Goal: Information Seeking & Learning: Learn about a topic

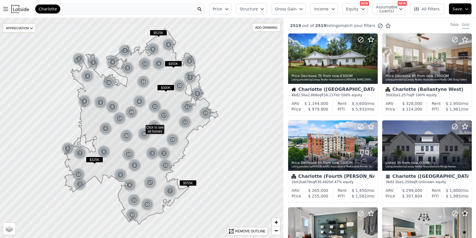
click at [228, 8] on icon "button" at bounding box center [226, 9] width 5 height 5
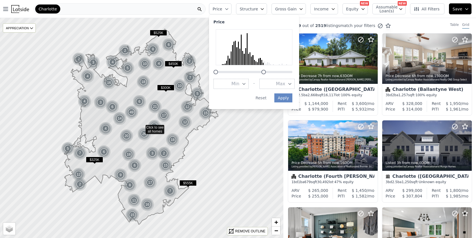
drag, startPoint x: 297, startPoint y: 72, endPoint x: 269, endPoint y: 72, distance: 28.4
click at [266, 72] on div at bounding box center [263, 72] width 5 height 5
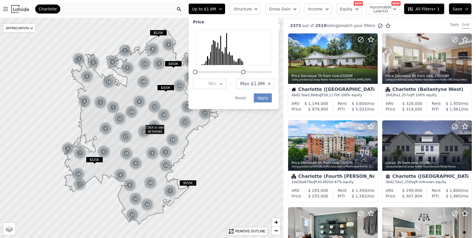
click at [258, 86] on span "Max $1.8M" at bounding box center [252, 83] width 25 height 7
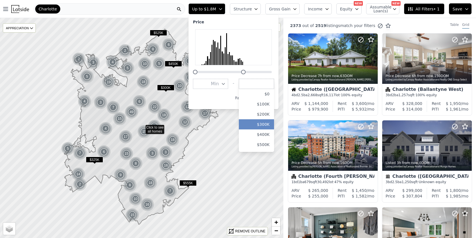
click at [266, 120] on button "$300K" at bounding box center [256, 124] width 35 height 10
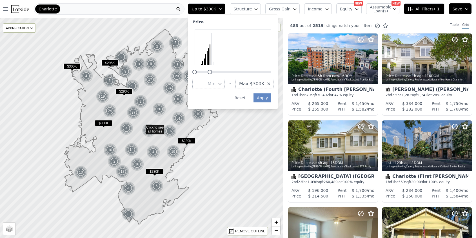
click at [212, 73] on div at bounding box center [209, 72] width 5 height 5
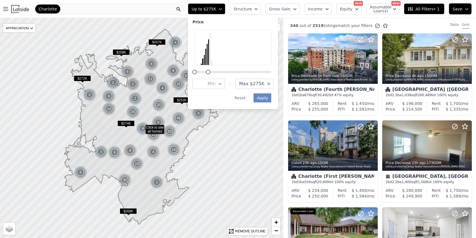
click at [210, 73] on div at bounding box center [208, 72] width 5 height 5
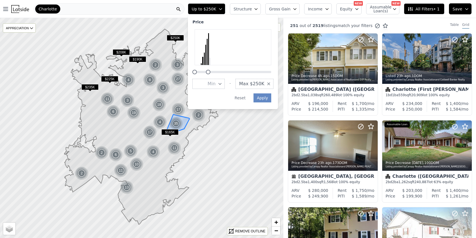
click at [183, 120] on img at bounding box center [176, 124] width 14 height 14
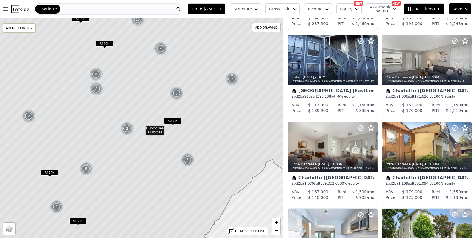
scroll to position [95, 0]
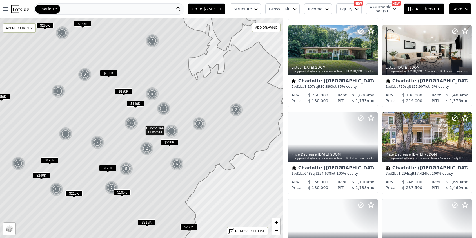
scroll to position [269, 0]
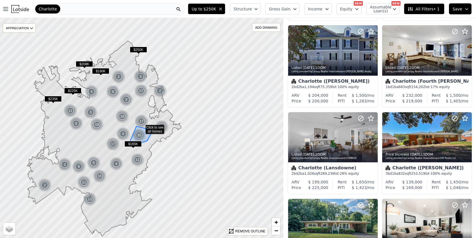
click at [145, 134] on img at bounding box center [139, 136] width 14 height 14
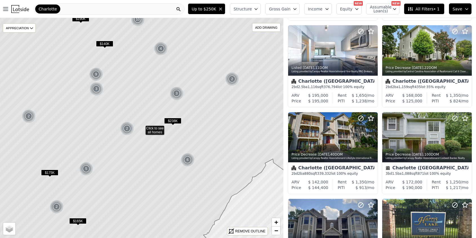
click at [251, 10] on span "Structure" at bounding box center [242, 9] width 18 height 6
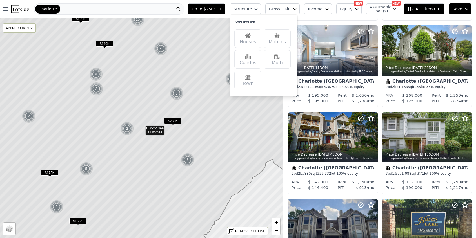
click at [250, 38] on img at bounding box center [248, 36] width 6 height 6
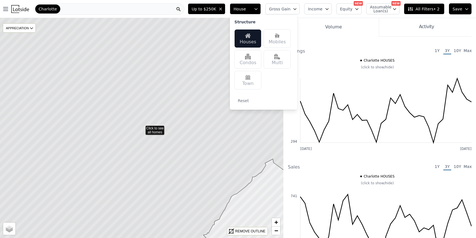
click at [341, 14] on button "Equity" at bounding box center [348, 8] width 25 height 11
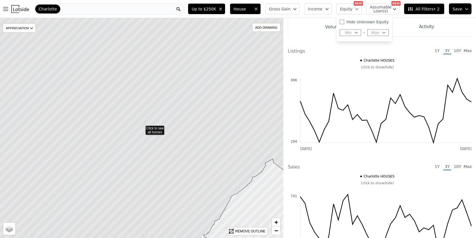
click at [449, 12] on button "Save" at bounding box center [460, 8] width 23 height 11
click at [452, 9] on button "Save" at bounding box center [460, 8] width 23 height 11
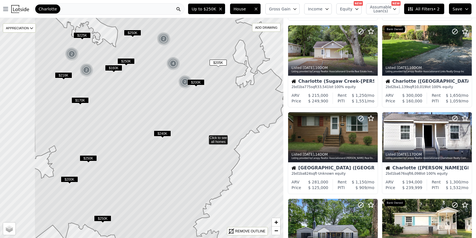
drag, startPoint x: 137, startPoint y: 117, endPoint x: 213, endPoint y: 133, distance: 78.0
click at [213, 134] on icon at bounding box center [166, 137] width 264 height 265
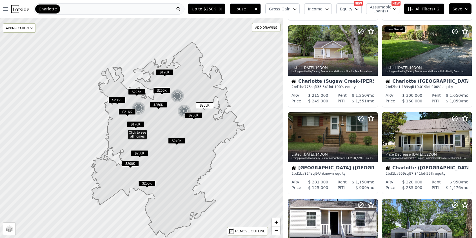
drag, startPoint x: 205, startPoint y: 129, endPoint x: 187, endPoint y: 134, distance: 18.2
click at [187, 134] on icon at bounding box center [168, 140] width 154 height 196
click at [137, 111] on img at bounding box center [139, 109] width 14 height 14
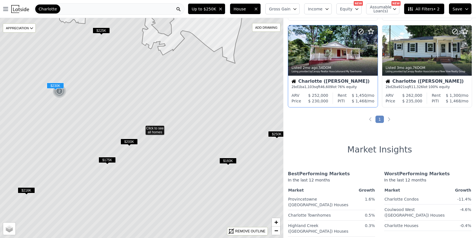
click at [340, 81] on div "Charlotte (Todd Park)" at bounding box center [332, 82] width 83 height 6
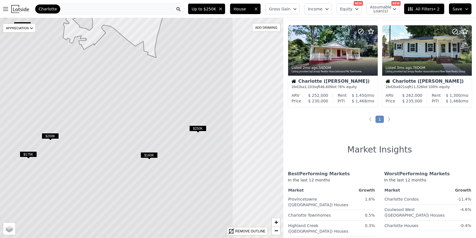
drag, startPoint x: 199, startPoint y: 147, endPoint x: 117, endPoint y: 140, distance: 82.4
click at [117, 140] on icon at bounding box center [62, 122] width 341 height 265
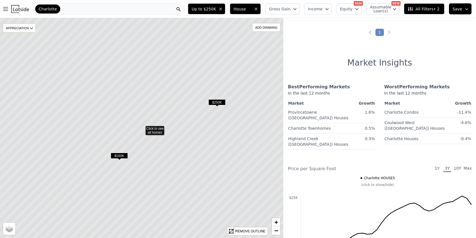
scroll to position [95, 0]
click at [155, 127] on icon at bounding box center [141, 127] width 341 height 265
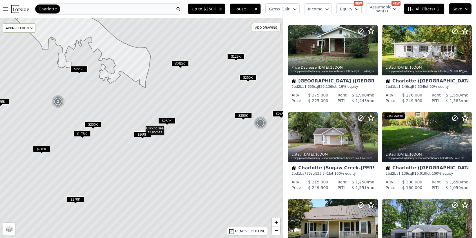
scroll to position [530, 0]
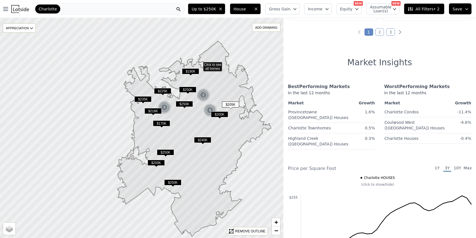
drag, startPoint x: 207, startPoint y: 28, endPoint x: 198, endPoint y: 63, distance: 35.8
click at [198, 64] on icon at bounding box center [134, 164] width 341 height 266
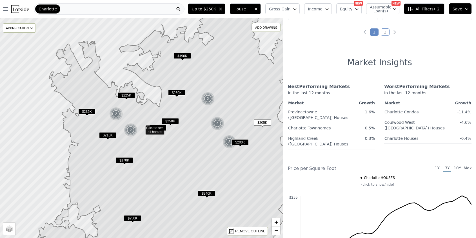
click at [129, 129] on div "2" at bounding box center [131, 130] width 14 height 14
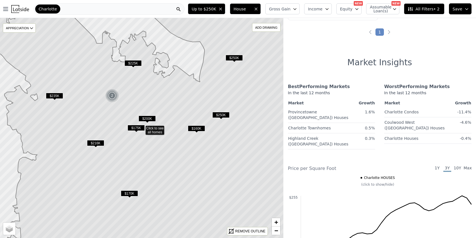
click at [146, 130] on icon at bounding box center [145, 127] width 334 height 265
click at [151, 130] on icon at bounding box center [145, 127] width 334 height 265
click at [146, 117] on span "$200K" at bounding box center [146, 119] width 17 height 6
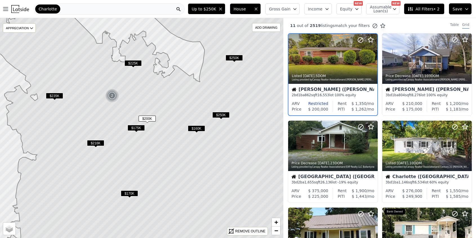
click at [139, 125] on span "$175K" at bounding box center [135, 128] width 17 height 6
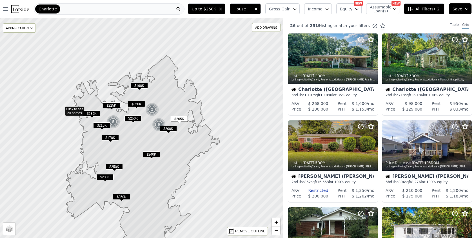
drag, startPoint x: 241, startPoint y: 155, endPoint x: 161, endPoint y: 136, distance: 82.3
click at [161, 136] on icon at bounding box center [143, 148] width 154 height 187
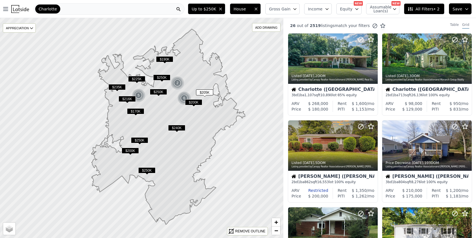
drag, startPoint x: 119, startPoint y: 187, endPoint x: 141, endPoint y: 163, distance: 32.3
click at [144, 160] on icon at bounding box center [168, 127] width 154 height 196
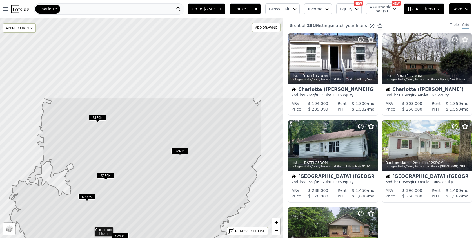
drag, startPoint x: 189, startPoint y: 67, endPoint x: 138, endPoint y: 169, distance: 114.4
click at [138, 169] on icon at bounding box center [135, 218] width 252 height 242
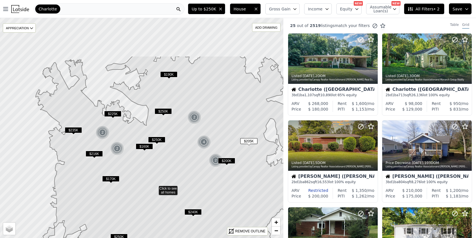
drag, startPoint x: 111, startPoint y: 113, endPoint x: 124, endPoint y: 174, distance: 61.9
click at [124, 174] on icon at bounding box center [173, 188] width 303 height 265
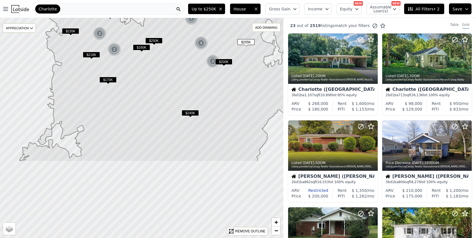
drag, startPoint x: 132, startPoint y: 164, endPoint x: 129, endPoint y: 65, distance: 98.8
click at [129, 65] on icon at bounding box center [164, 36] width 290 height 251
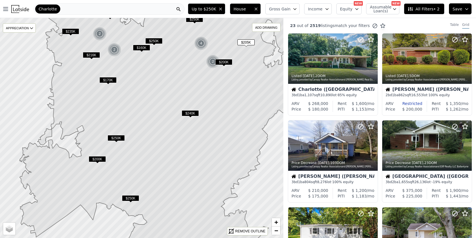
click at [115, 138] on span "$250K" at bounding box center [115, 138] width 17 height 6
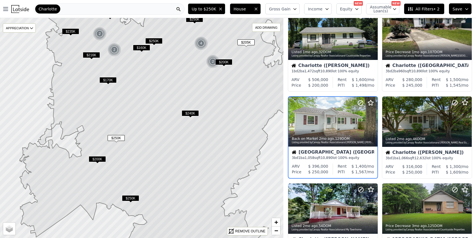
scroll to position [198, 0]
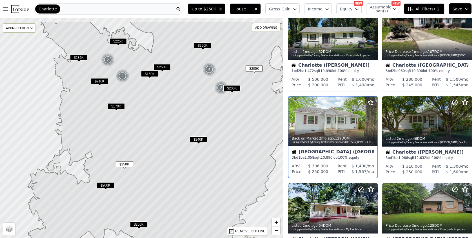
drag, startPoint x: 184, startPoint y: 59, endPoint x: 192, endPoint y: 86, distance: 27.4
click at [192, 86] on icon at bounding box center [174, 154] width 292 height 265
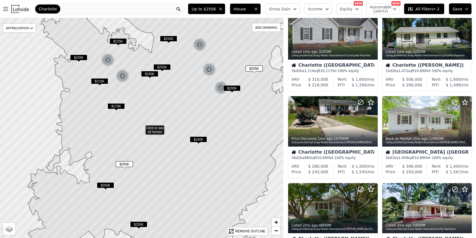
click at [161, 64] on span "$250K" at bounding box center [161, 67] width 17 height 6
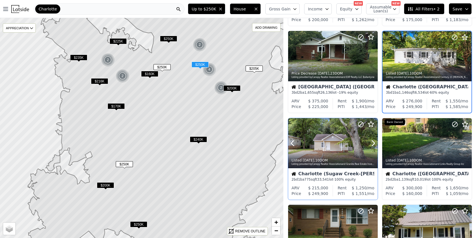
scroll to position [177, 0]
click at [198, 139] on span "$240K" at bounding box center [198, 139] width 17 height 6
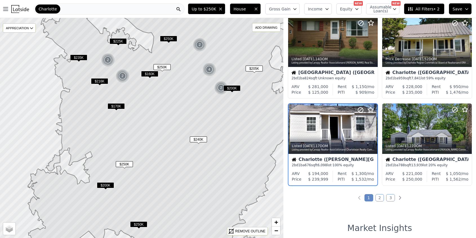
scroll to position [372, 0]
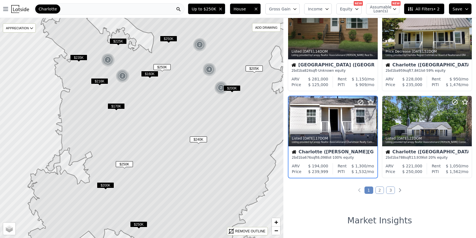
click at [102, 81] on span "$216K" at bounding box center [99, 81] width 17 height 6
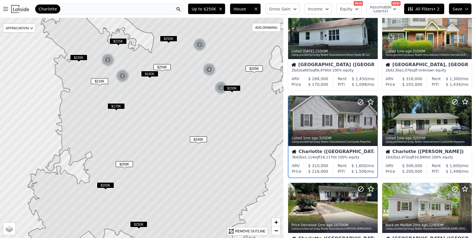
scroll to position [111, 0]
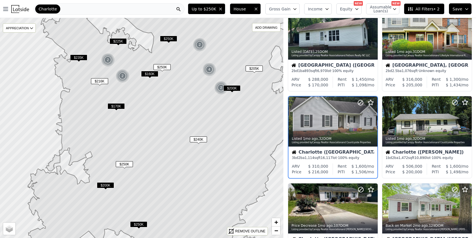
click at [294, 9] on button "Gross Gain" at bounding box center [282, 8] width 34 height 11
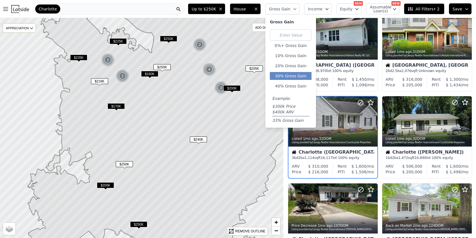
click at [292, 76] on button "30% Gross Gain" at bounding box center [291, 76] width 42 height 8
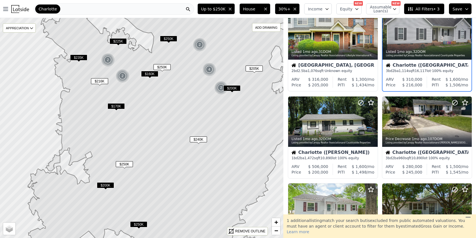
scroll to position [24, 0]
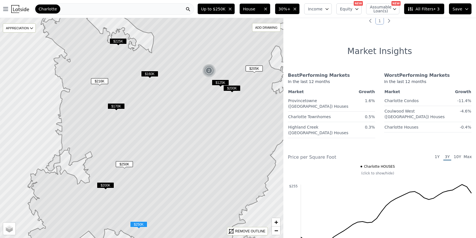
click at [294, 10] on button "30%+" at bounding box center [287, 8] width 25 height 11
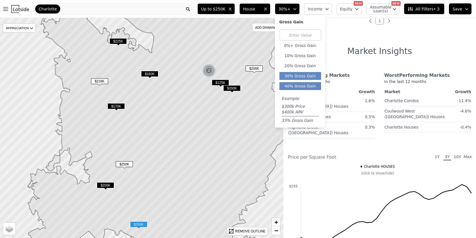
click at [289, 87] on button "40% Gross Gain" at bounding box center [300, 86] width 42 height 8
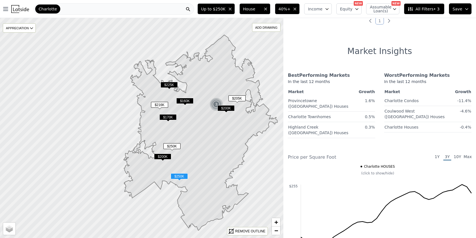
click at [290, 9] on span "40%+" at bounding box center [284, 9] width 12 height 6
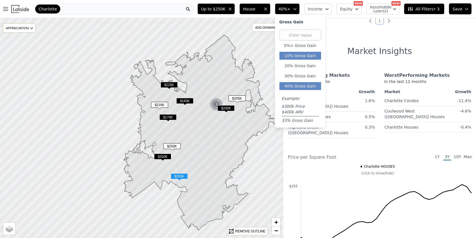
click at [297, 57] on button "10% Gross Gain" at bounding box center [300, 56] width 42 height 8
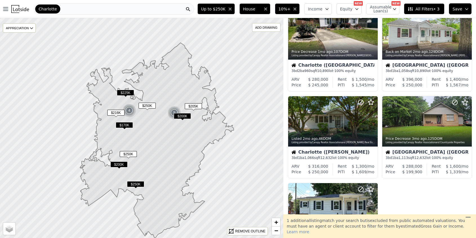
drag, startPoint x: 244, startPoint y: 141, endPoint x: 200, endPoint y: 149, distance: 44.6
click at [200, 149] on icon at bounding box center [157, 141] width 154 height 196
click at [173, 111] on div "5" at bounding box center [174, 113] width 14 height 14
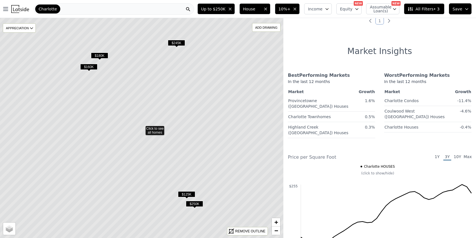
click at [176, 42] on span "$245K" at bounding box center [176, 43] width 17 height 6
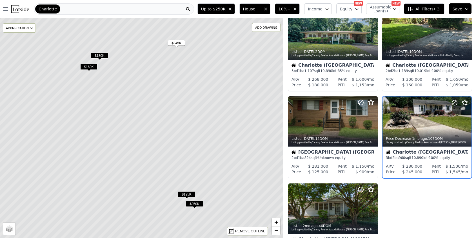
scroll to position [24, 0]
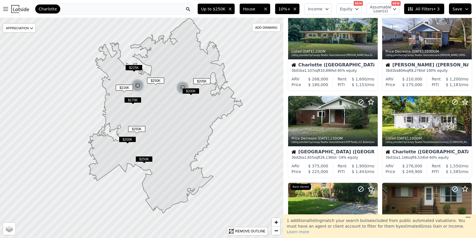
drag, startPoint x: 134, startPoint y: 142, endPoint x: 165, endPoint y: 143, distance: 30.7
click at [165, 143] on icon at bounding box center [165, 116] width 154 height 196
click at [146, 159] on span "$250K" at bounding box center [144, 160] width 17 height 6
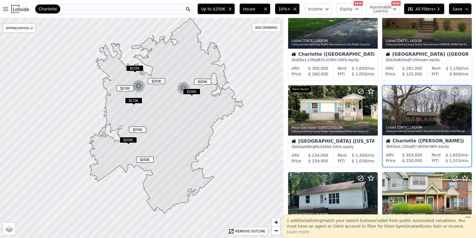
scroll to position [216, 0]
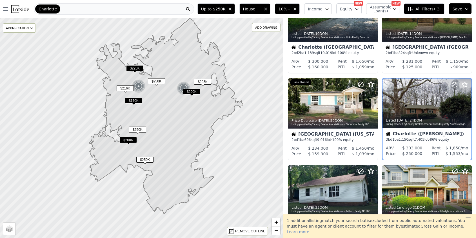
click at [400, 133] on div "Charlotte (Sterling)" at bounding box center [426, 135] width 82 height 6
click at [295, 5] on button "10%+" at bounding box center [287, 8] width 25 height 11
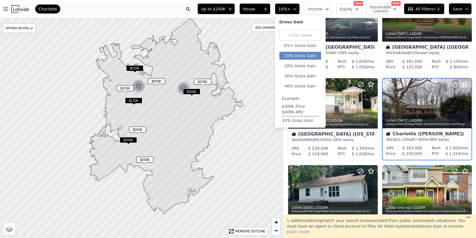
click at [297, 11] on icon "button" at bounding box center [294, 9] width 5 height 5
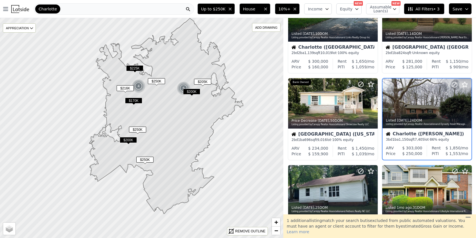
click at [297, 11] on icon "button" at bounding box center [294, 9] width 5 height 5
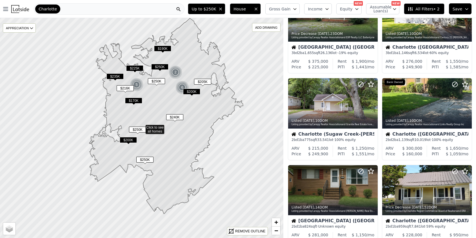
scroll to position [303, 0]
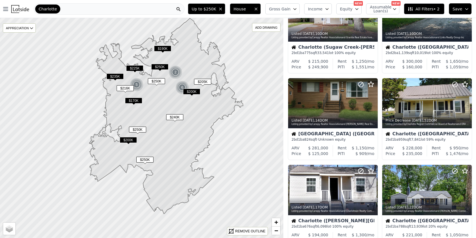
click at [133, 139] on span "$200K" at bounding box center [128, 140] width 17 height 6
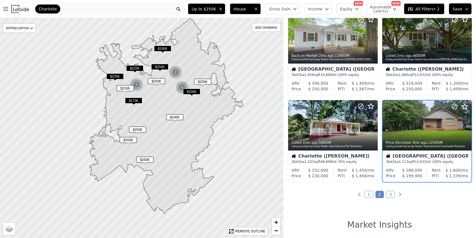
scroll to position [372, 0]
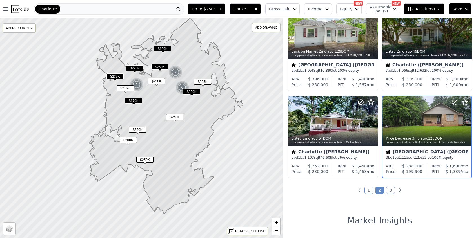
click at [136, 130] on span "$250K" at bounding box center [137, 130] width 17 height 6
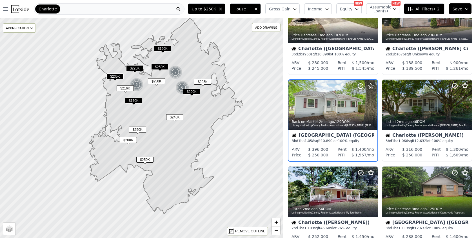
scroll to position [285, 0]
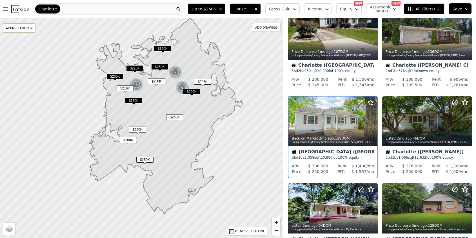
click at [146, 159] on span "$250K" at bounding box center [144, 160] width 17 height 6
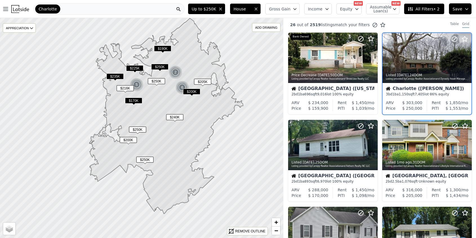
scroll to position [0, 0]
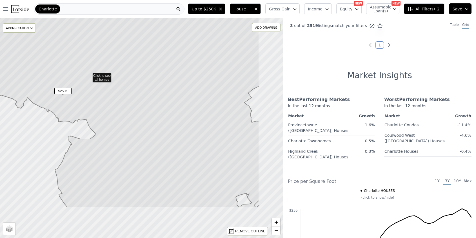
drag, startPoint x: 181, startPoint y: 168, endPoint x: 129, endPoint y: 116, distance: 74.6
click at [129, 116] on icon at bounding box center [88, 75] width 341 height 265
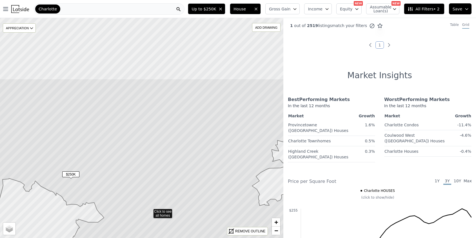
drag, startPoint x: 136, startPoint y: 56, endPoint x: 144, endPoint y: 140, distance: 83.7
click at [144, 140] on icon at bounding box center [149, 211] width 341 height 265
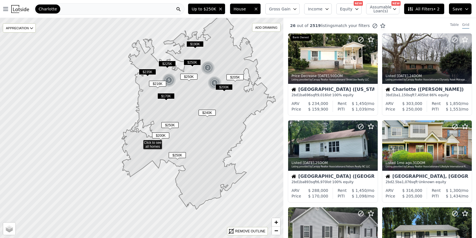
drag, startPoint x: 218, startPoint y: 114, endPoint x: 212, endPoint y: 146, distance: 31.9
click at [212, 146] on icon at bounding box center [199, 112] width 154 height 196
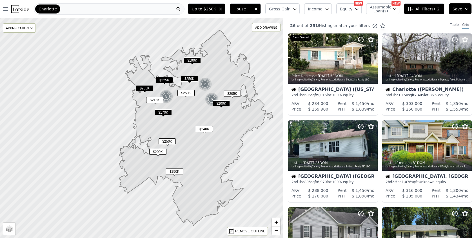
click at [189, 75] on icon at bounding box center [196, 128] width 154 height 196
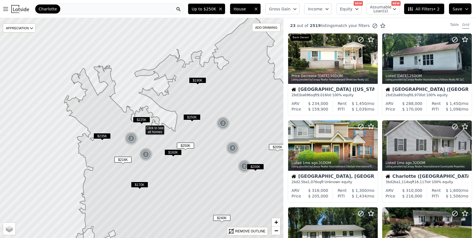
click at [130, 139] on div "2" at bounding box center [131, 139] width 14 height 14
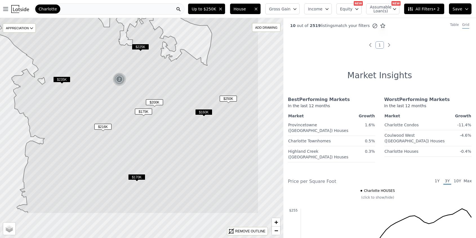
drag, startPoint x: 165, startPoint y: 125, endPoint x: 113, endPoint y: 79, distance: 69.4
click at [113, 79] on icon at bounding box center [121, 81] width 273 height 265
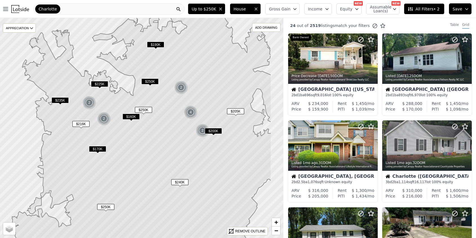
drag, startPoint x: 215, startPoint y: 138, endPoint x: 174, endPoint y: 123, distance: 43.8
click at [174, 123] on icon at bounding box center [140, 114] width 262 height 265
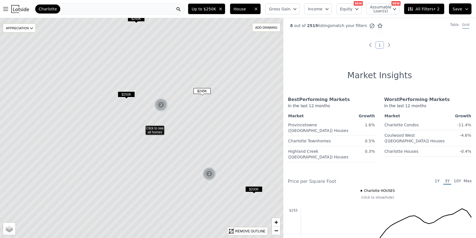
click at [161, 104] on div "2" at bounding box center [161, 105] width 14 height 14
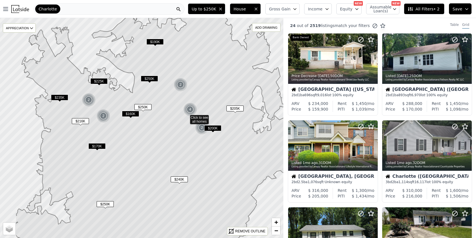
drag, startPoint x: 124, startPoint y: 140, endPoint x: 169, endPoint y: 130, distance: 45.3
click at [169, 130] on icon at bounding box center [165, 117] width 300 height 265
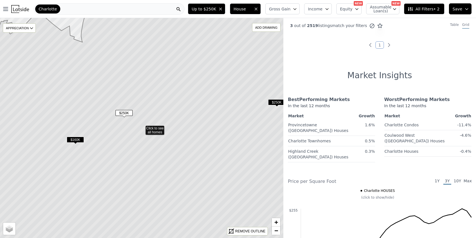
click at [77, 137] on span "$160K" at bounding box center [75, 140] width 17 height 6
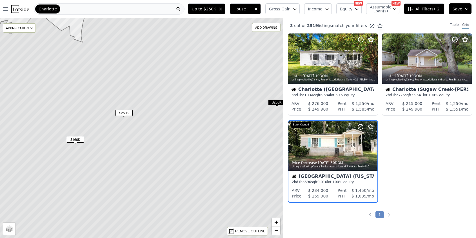
scroll to position [24, 0]
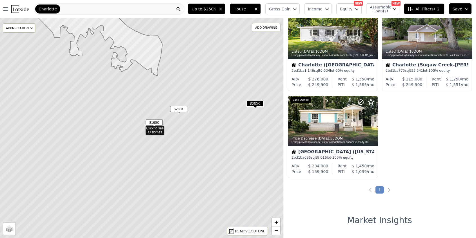
scroll to position [198, 0]
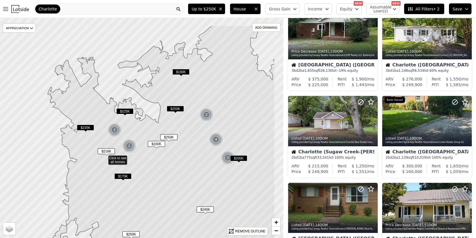
drag, startPoint x: 223, startPoint y: 127, endPoint x: 185, endPoint y: 158, distance: 48.8
click at [185, 158] on icon at bounding box center [154, 158] width 240 height 265
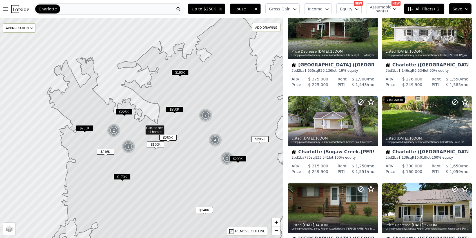
click at [178, 107] on span "$250K" at bounding box center [174, 109] width 17 height 6
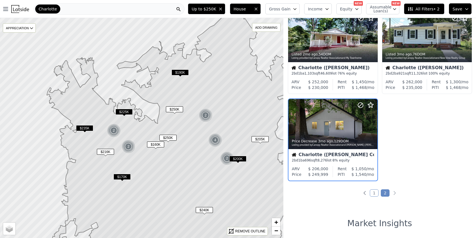
scroll to position [372, 0]
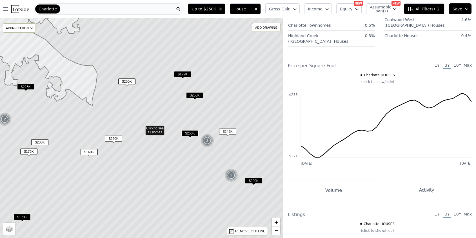
scroll to position [111, 0]
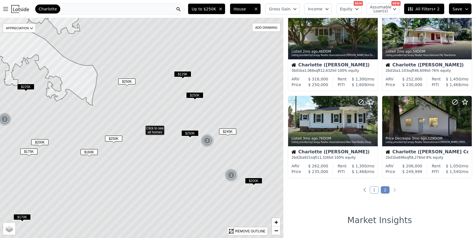
click at [205, 141] on img at bounding box center [207, 141] width 14 height 14
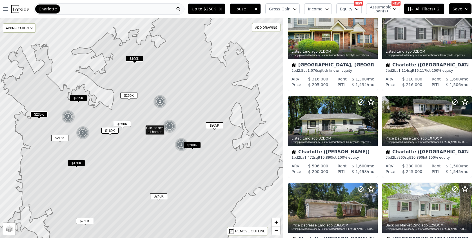
click at [162, 100] on img at bounding box center [160, 102] width 14 height 14
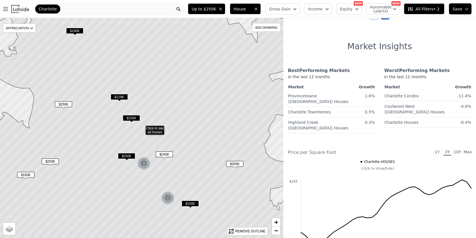
click at [134, 117] on span "$250K" at bounding box center [131, 118] width 17 height 6
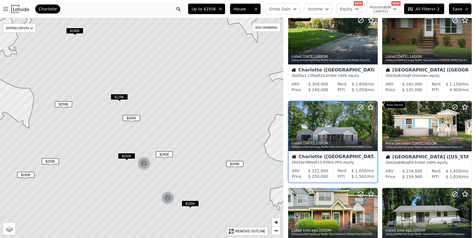
scroll to position [198, 0]
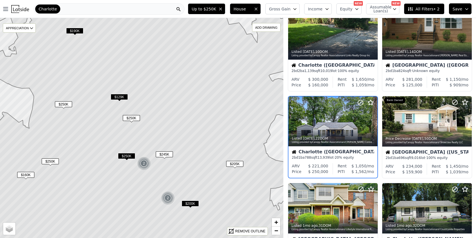
click at [318, 153] on div "Charlotte (Mineral Springs-Rumble Road)" at bounding box center [333, 153] width 82 height 6
click at [119, 94] on span "$129K" at bounding box center [119, 97] width 17 height 6
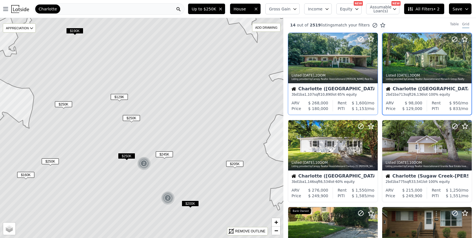
scroll to position [0, 0]
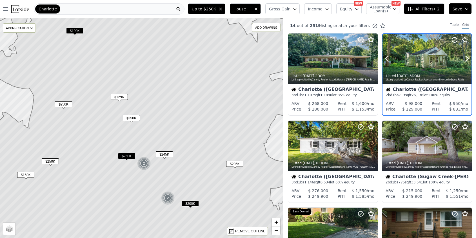
click at [410, 72] on div "Listed 3d ago , 3 DOM Listing provided by Canopy Realtor Association and Monarc…" at bounding box center [426, 77] width 89 height 14
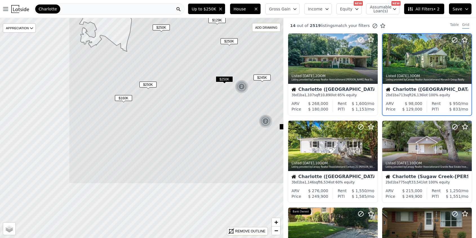
drag, startPoint x: 164, startPoint y: 161, endPoint x: 261, endPoint y: 84, distance: 124.2
click at [261, 84] on icon at bounding box center [239, 51] width 341 height 265
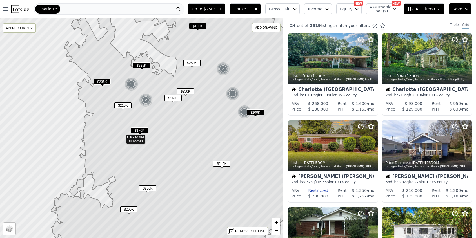
drag, startPoint x: 268, startPoint y: 86, endPoint x: 249, endPoint y: 95, distance: 21.3
click at [249, 95] on icon at bounding box center [172, 137] width 242 height 265
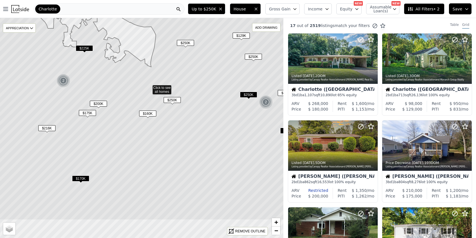
drag, startPoint x: 192, startPoint y: 153, endPoint x: 199, endPoint y: 113, distance: 41.1
click at [199, 113] on icon at bounding box center [148, 87] width 341 height 265
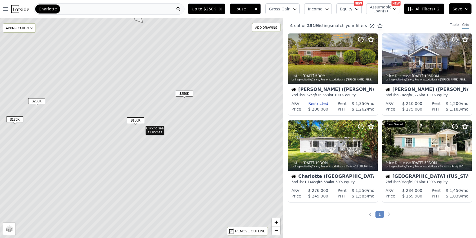
click at [138, 120] on span "$160K" at bounding box center [135, 120] width 17 height 6
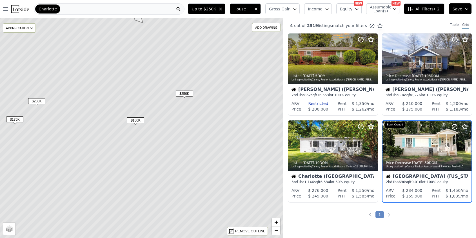
scroll to position [24, 0]
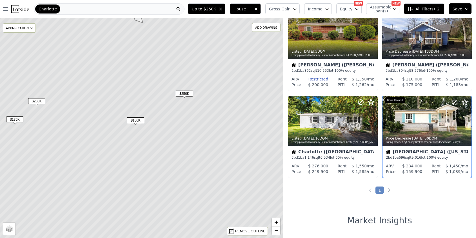
click at [441, 151] on div "Charlotte (Washington Heights)" at bounding box center [426, 153] width 82 height 6
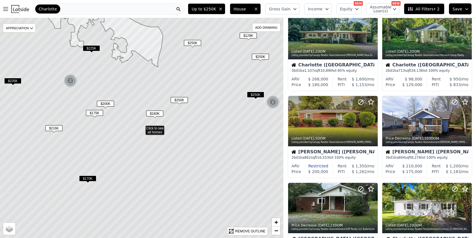
scroll to position [111, 0]
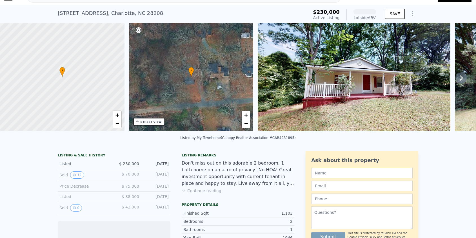
scroll to position [20, 0]
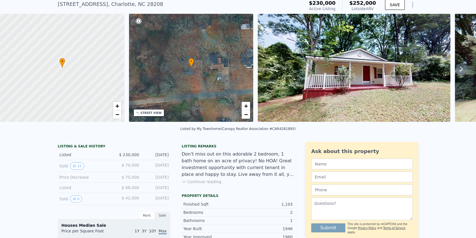
click at [201, 179] on button "Continue reading" at bounding box center [201, 182] width 40 height 6
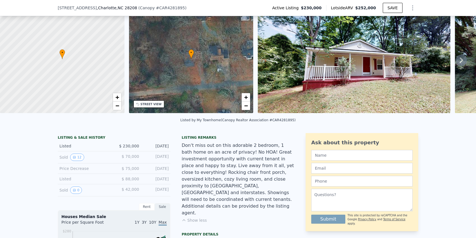
scroll to position [2, 0]
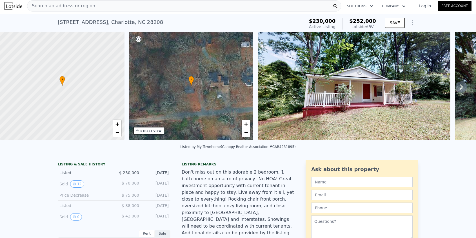
click at [463, 87] on icon at bounding box center [460, 86] width 11 height 11
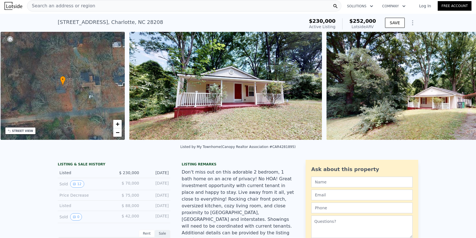
scroll to position [0, 131]
click at [463, 87] on img at bounding box center [422, 86] width 192 height 108
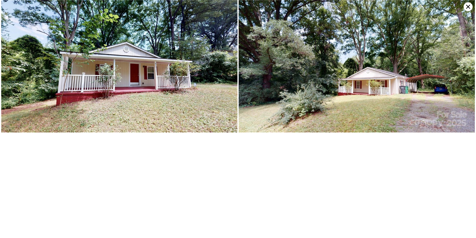
scroll to position [1070, 0]
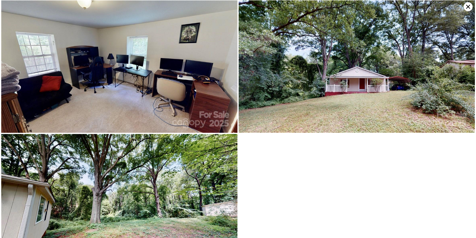
click at [466, 6] on icon at bounding box center [467, 6] width 9 height 9
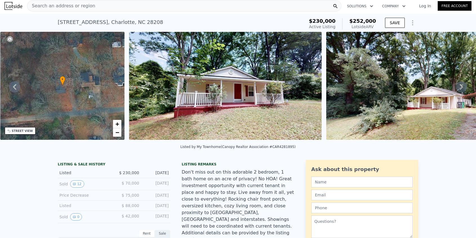
scroll to position [0, 0]
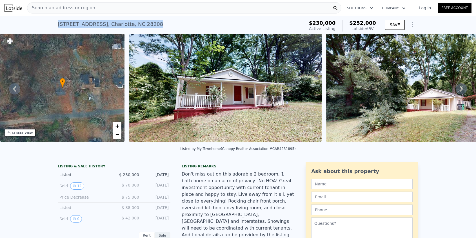
drag, startPoint x: 149, startPoint y: 21, endPoint x: 56, endPoint y: 23, distance: 92.6
click at [56, 23] on div "6342 Macon St , Charlotte , NC 28208 Active at $230k (~ARV $252k ) $230,000 Act…" at bounding box center [238, 25] width 476 height 18
copy div "6342 Macon St , Charlotte , NC 28208"
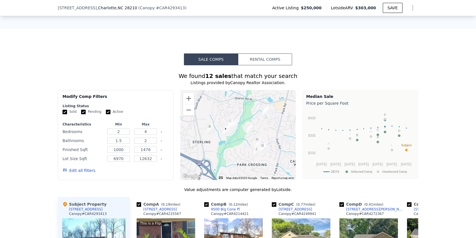
scroll to position [636, 0]
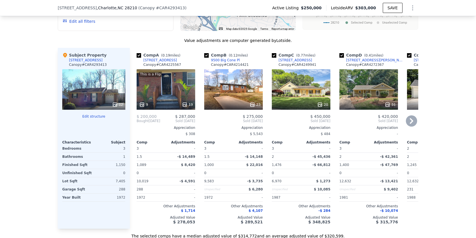
click at [411, 121] on icon at bounding box center [410, 121] width 3 height 6
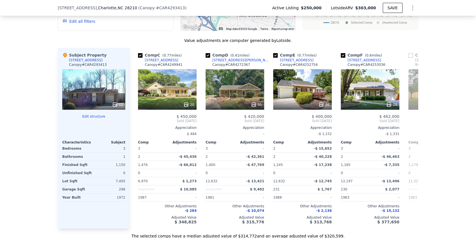
scroll to position [0, 135]
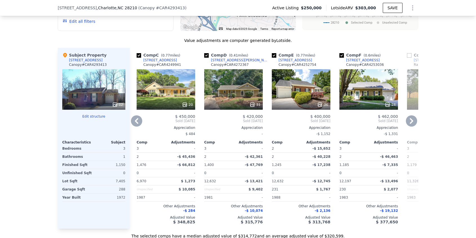
click at [137, 119] on icon at bounding box center [136, 121] width 3 height 6
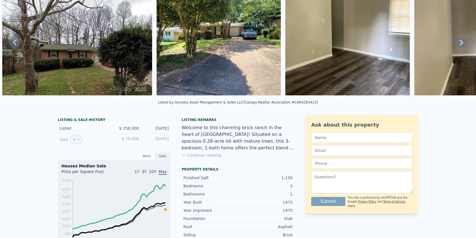
scroll to position [0, 0]
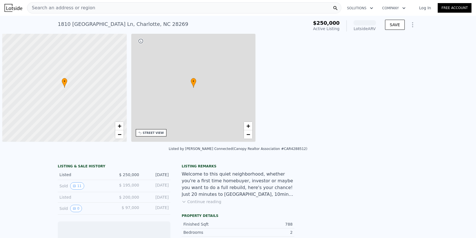
scroll to position [0, 2]
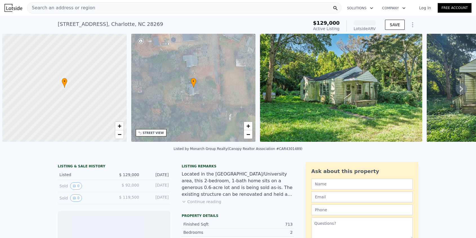
scroll to position [0, 2]
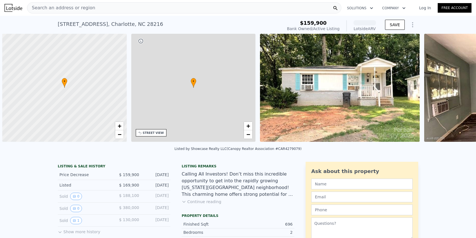
scroll to position [0, 2]
